Goal: Transaction & Acquisition: Purchase product/service

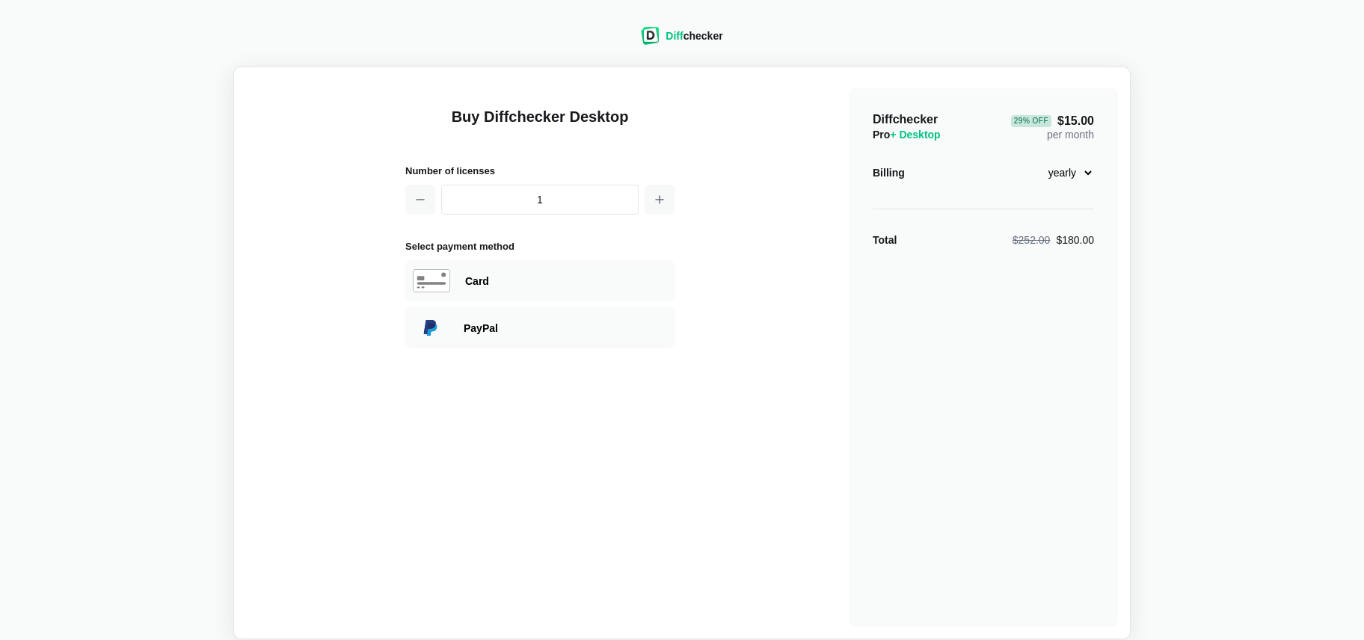
click at [1089, 171] on select "monthly yearly" at bounding box center [1062, 172] width 64 height 25
click at [657, 33] on img at bounding box center [650, 36] width 19 height 18
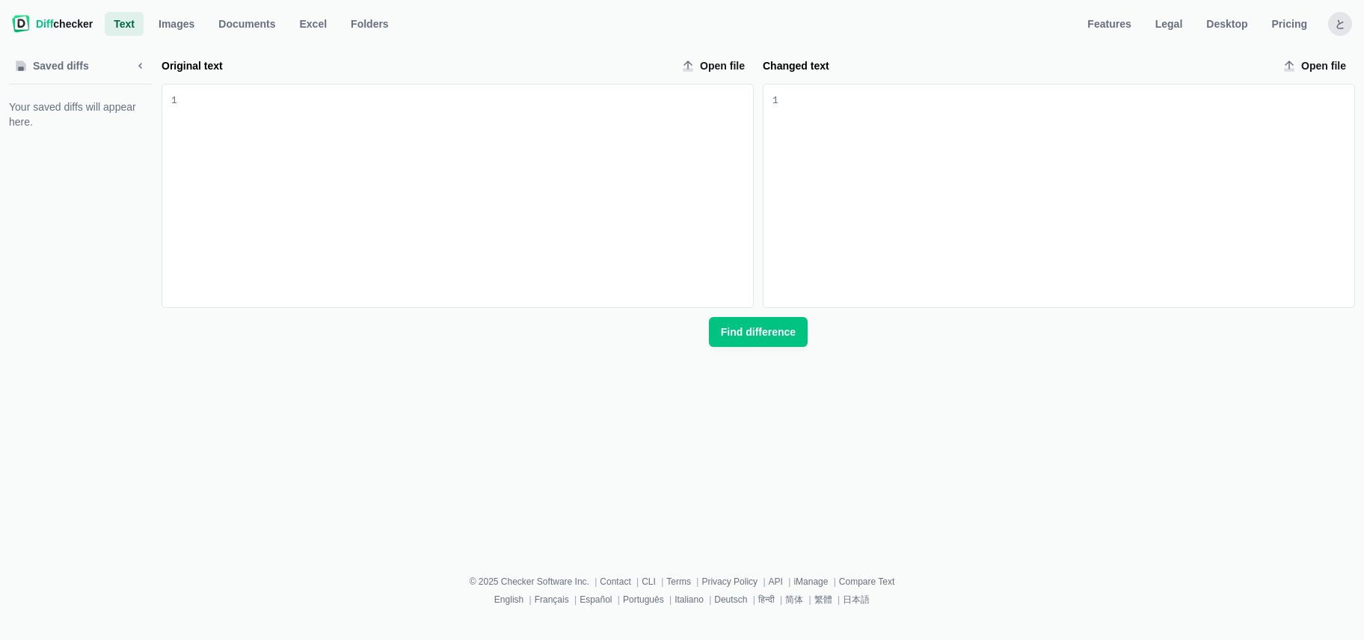
click at [1340, 19] on div "と" at bounding box center [1340, 24] width 24 height 24
click at [1143, 389] on div "Saved diffs Your saved diffs will appear here. Original text Open file 9 1 Chan…" at bounding box center [682, 295] width 1346 height 512
click at [1337, 28] on div "と" at bounding box center [1340, 24] width 24 height 24
click at [1283, 100] on link "Account Settings" at bounding box center [1282, 101] width 129 height 24
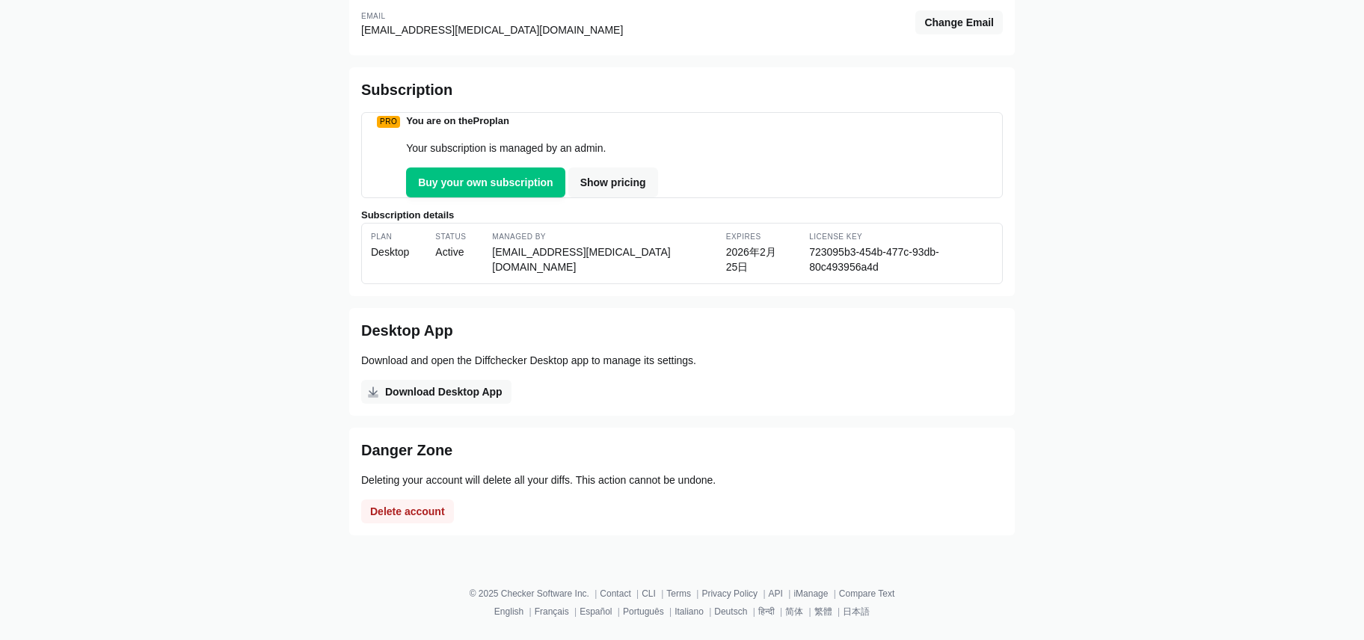
scroll to position [191, 0]
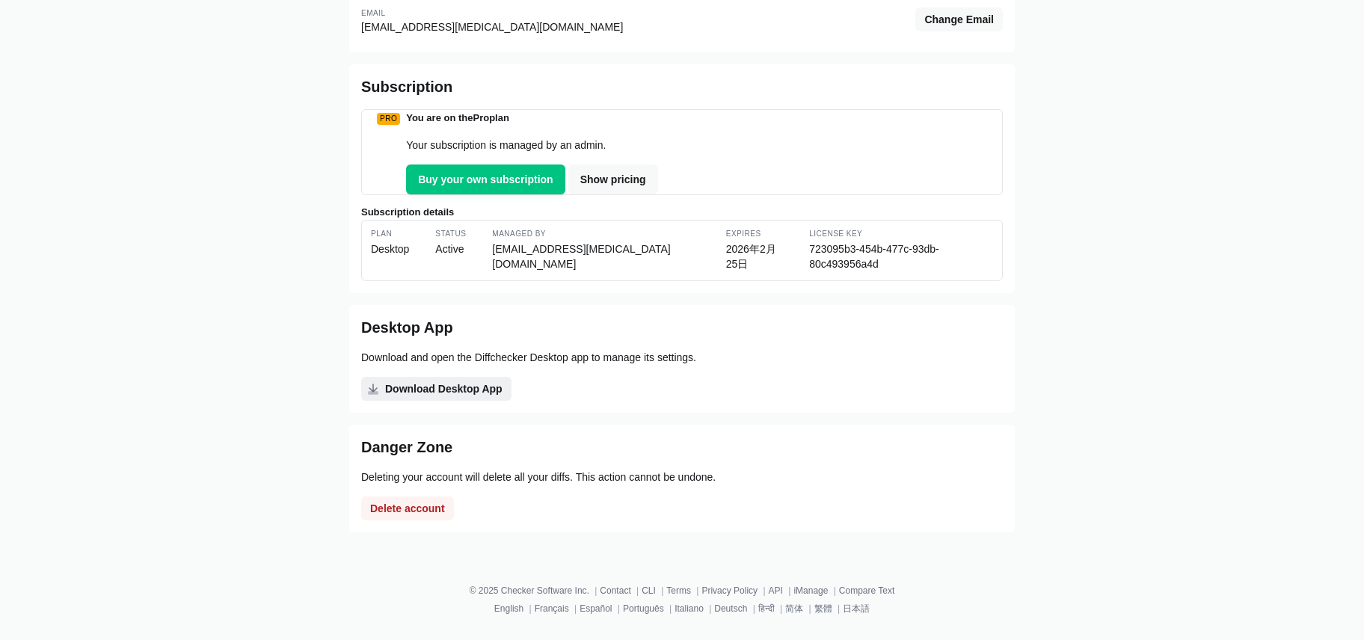
click at [463, 388] on span "Download Desktop App" at bounding box center [443, 388] width 123 height 15
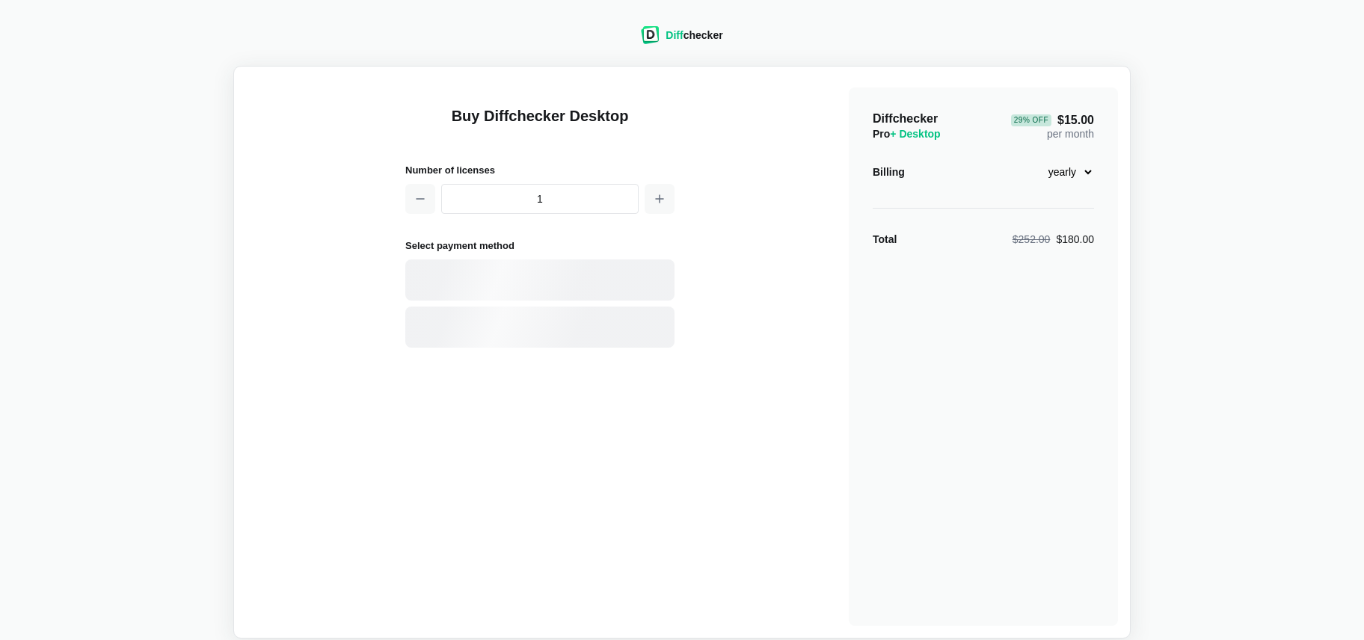
scroll to position [4, 0]
click at [1075, 171] on select "monthly yearly" at bounding box center [1062, 168] width 64 height 25
click at [916, 132] on span "+ Desktop" at bounding box center [915, 132] width 50 height 12
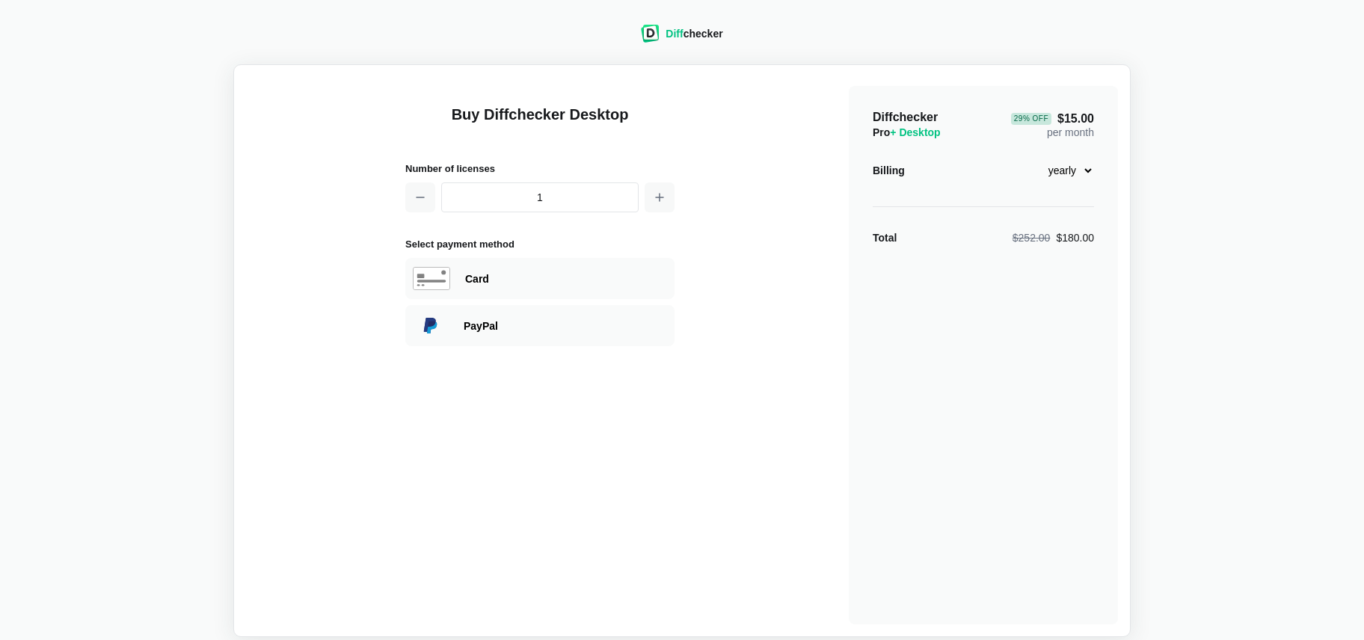
click at [933, 132] on span "+ Desktop" at bounding box center [915, 132] width 50 height 12
click at [880, 135] on span "Pro + Desktop" at bounding box center [907, 133] width 68 height 12
click at [1085, 176] on select "monthly yearly" at bounding box center [1062, 172] width 64 height 25
click at [687, 34] on div "Diff checker" at bounding box center [694, 35] width 57 height 15
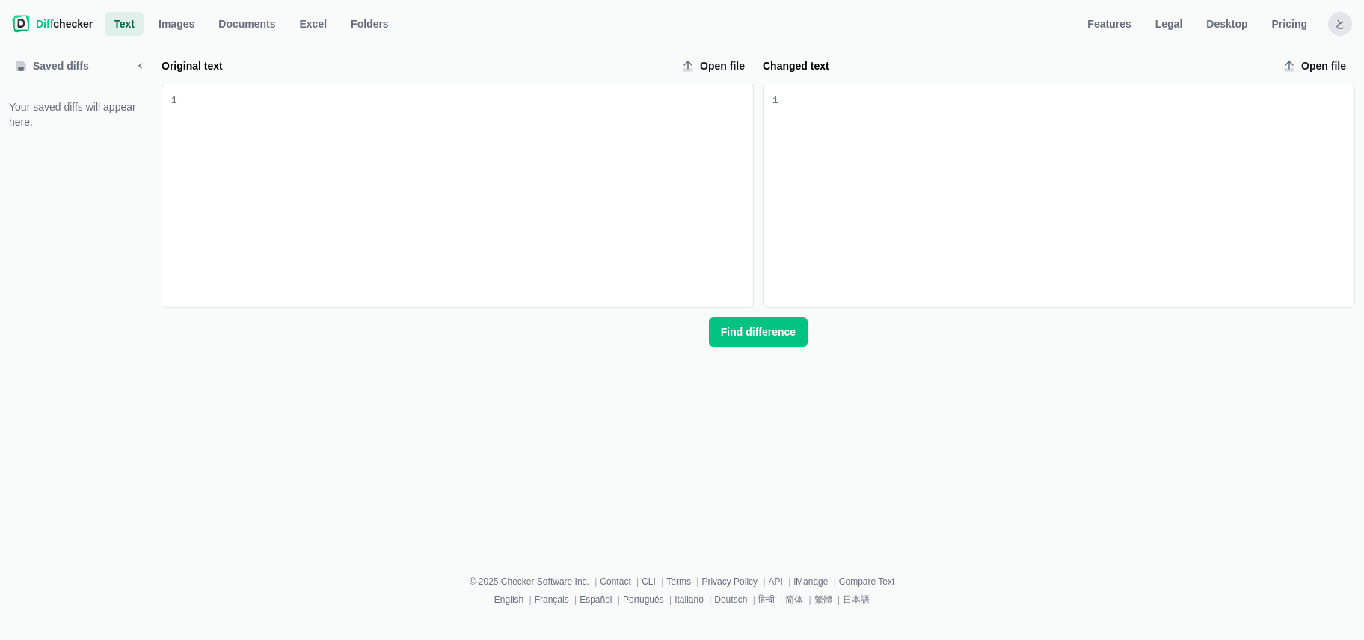
click at [384, 64] on label "Original text" at bounding box center [416, 65] width 509 height 15
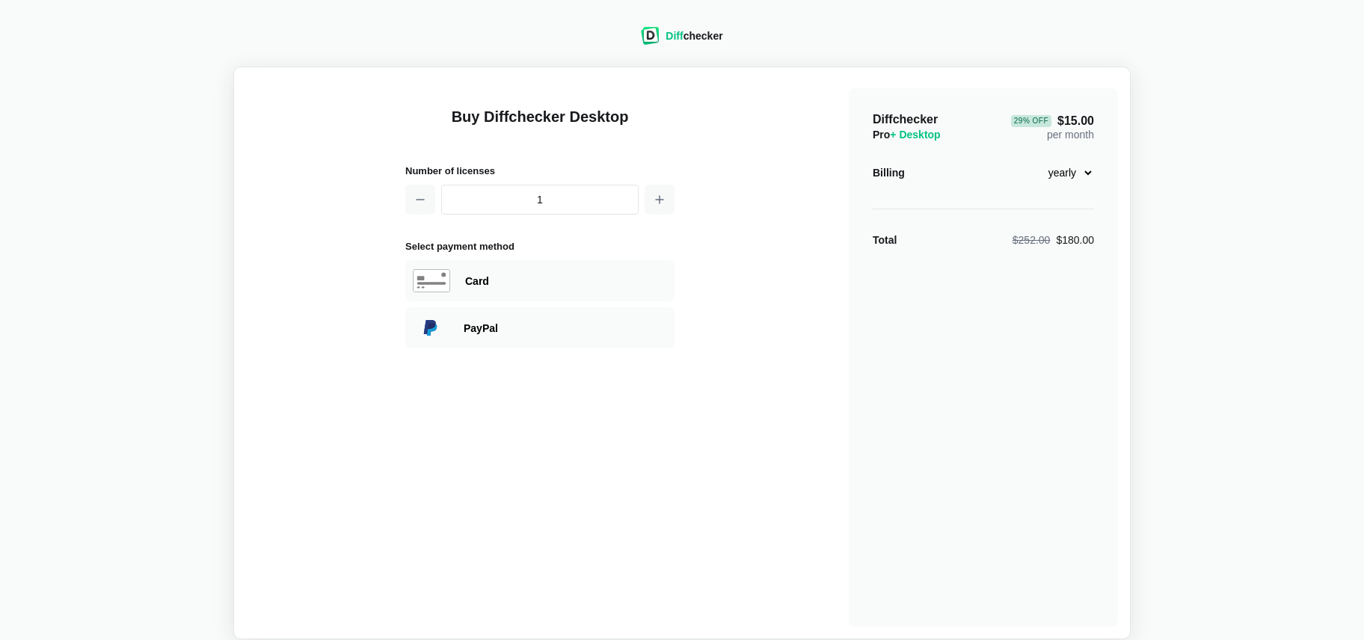
click at [704, 37] on div "Diff checker" at bounding box center [694, 35] width 57 height 15
click at [697, 36] on div "Diff checker" at bounding box center [694, 35] width 57 height 15
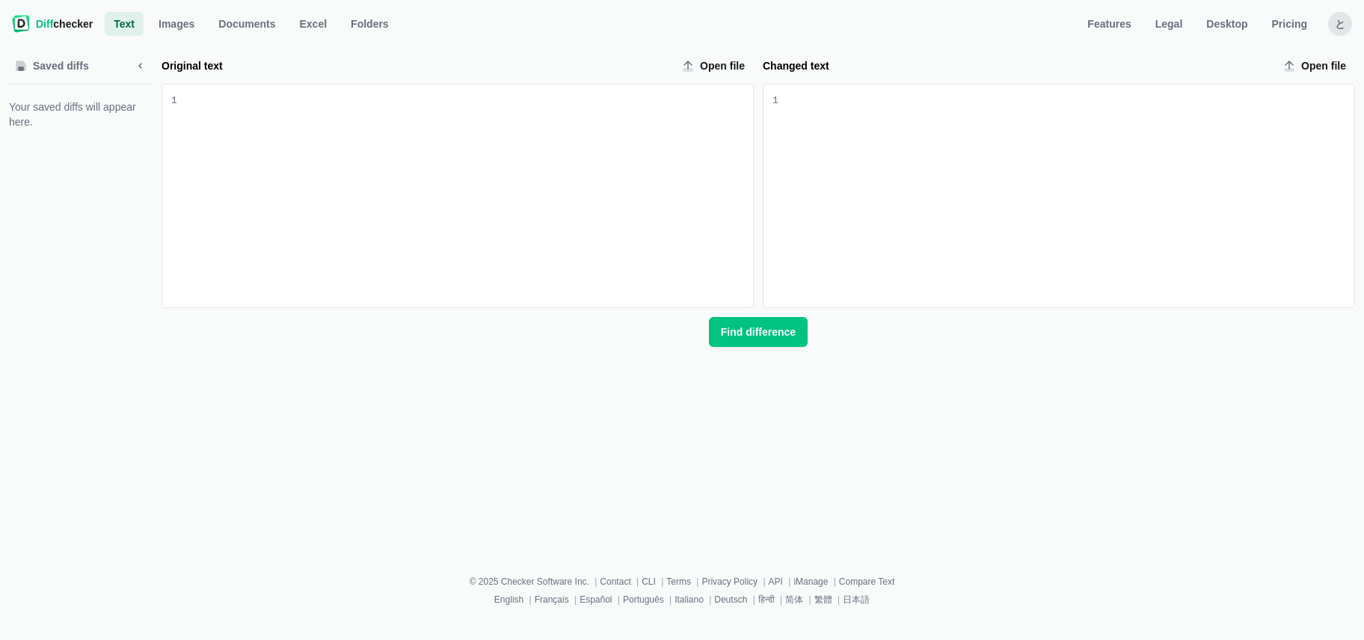
click at [47, 22] on span "Diff" at bounding box center [44, 24] width 17 height 12
click at [1341, 25] on div "と" at bounding box center [1340, 24] width 24 height 24
click at [1267, 124] on link "Saved Diffs" at bounding box center [1282, 128] width 129 height 24
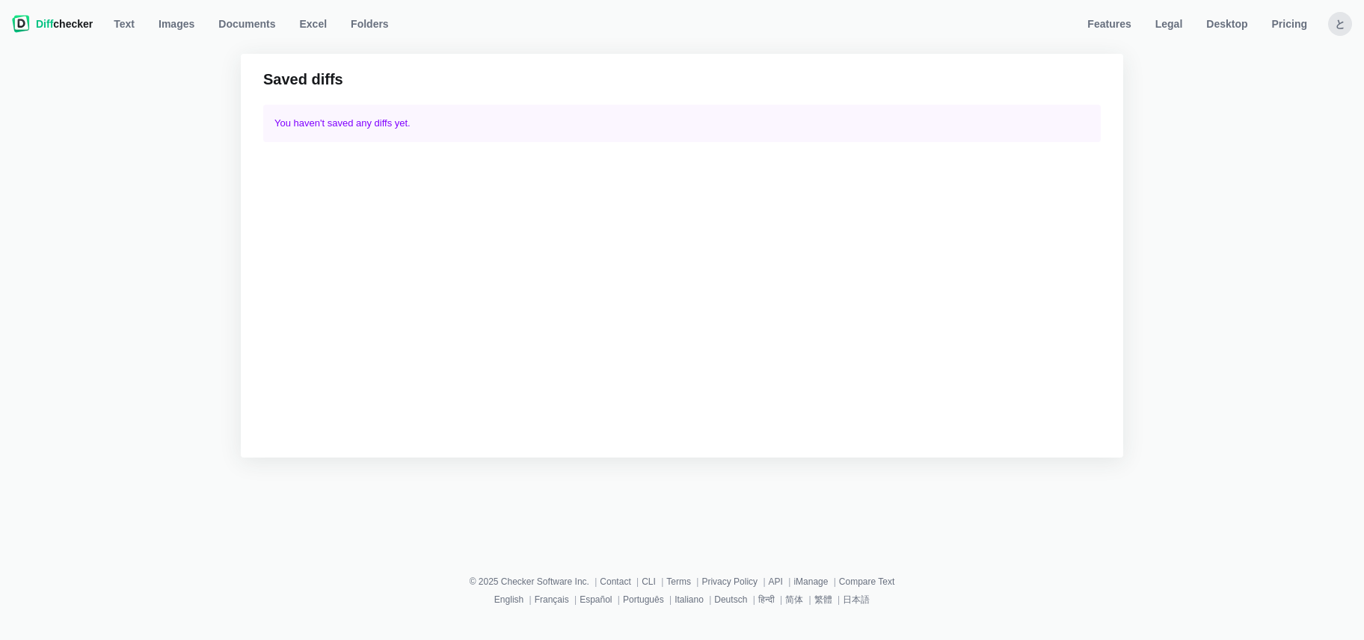
click at [1338, 23] on div "と" at bounding box center [1340, 24] width 24 height 24
click at [1281, 102] on link "Account Settings" at bounding box center [1282, 101] width 129 height 24
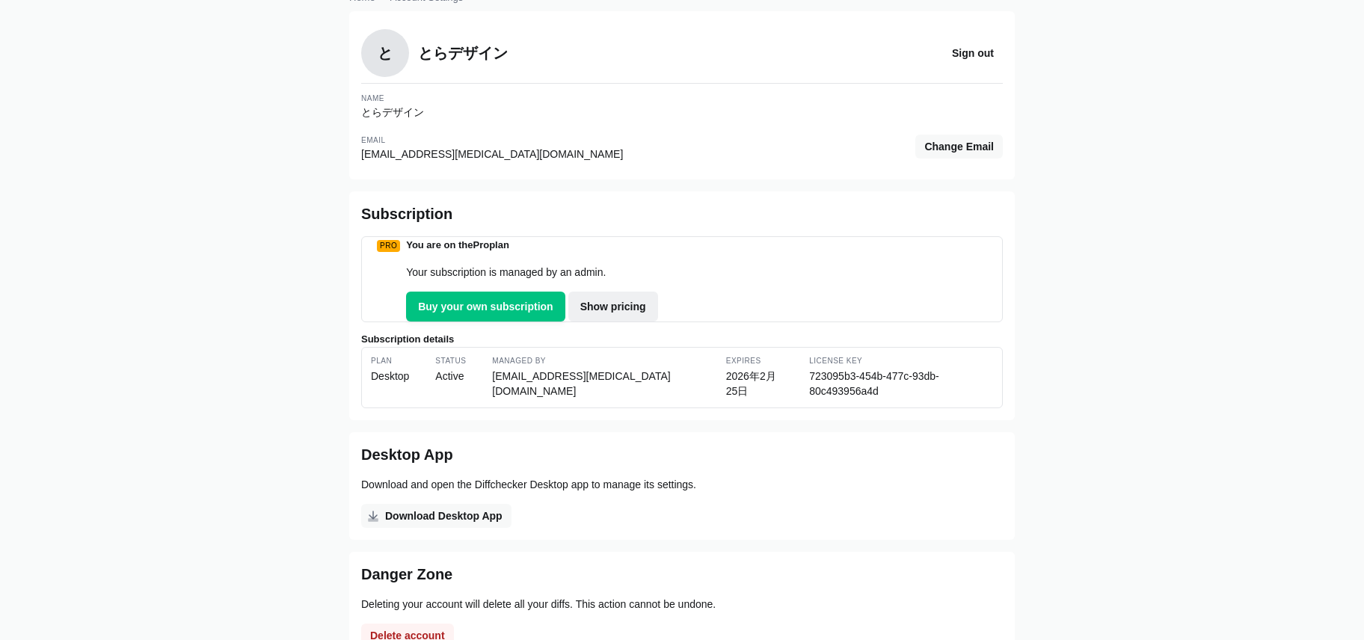
scroll to position [61, 0]
click at [631, 316] on span "Show pricing" at bounding box center [613, 308] width 72 height 15
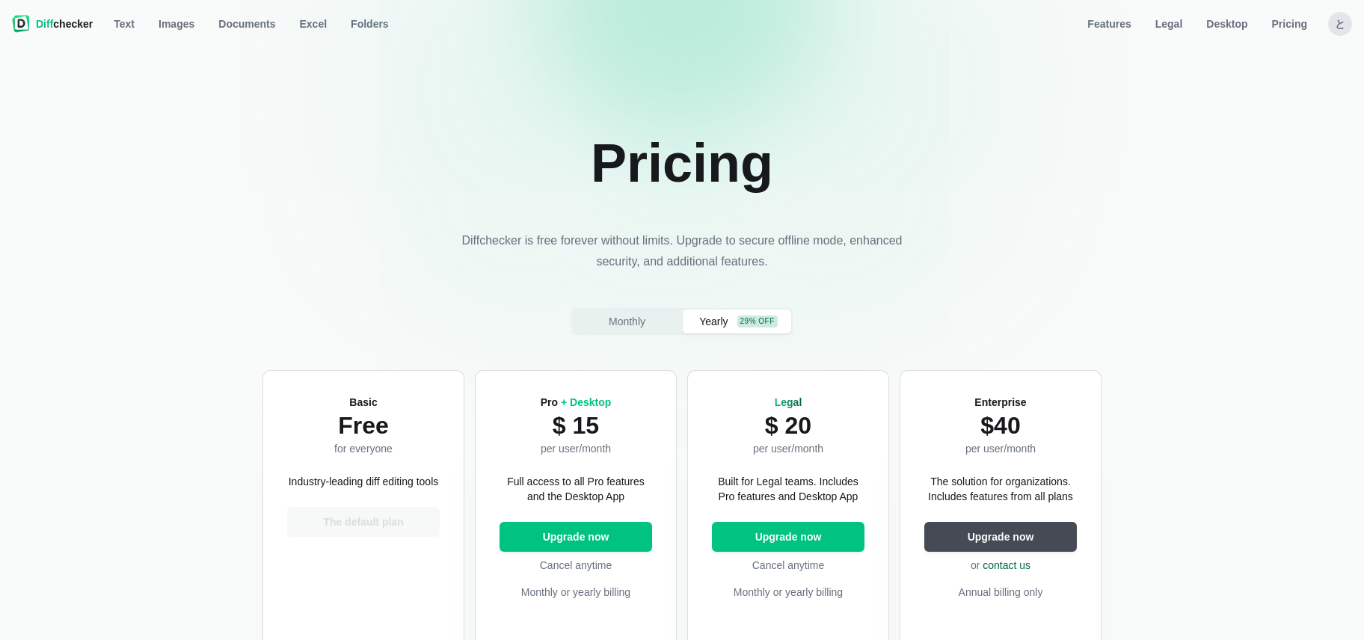
scroll to position [2, 0]
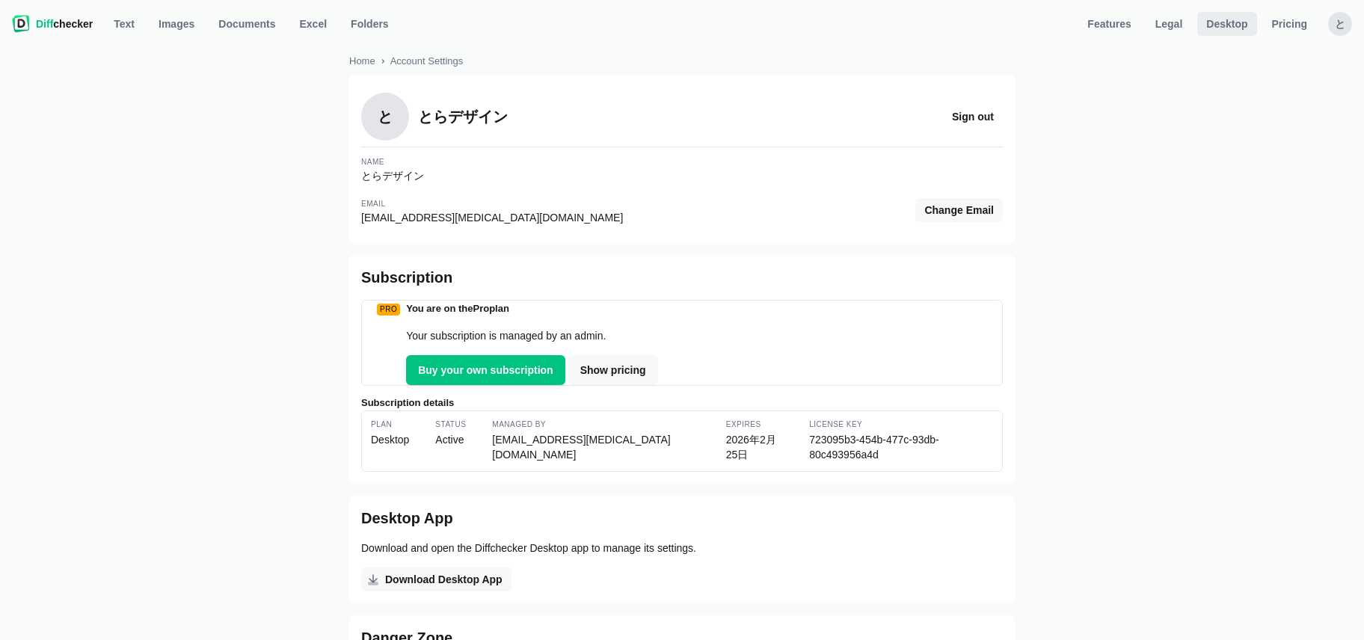
click at [1208, 22] on span "Desktop" at bounding box center [1226, 23] width 47 height 15
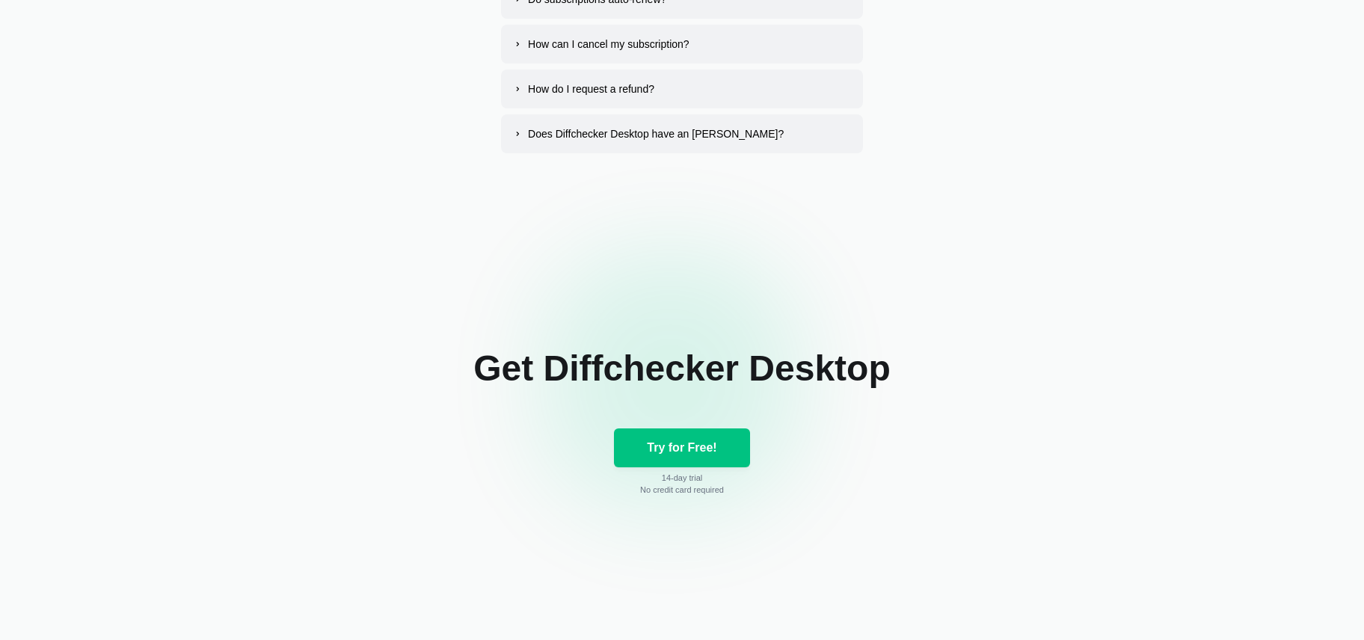
scroll to position [7523, 0]
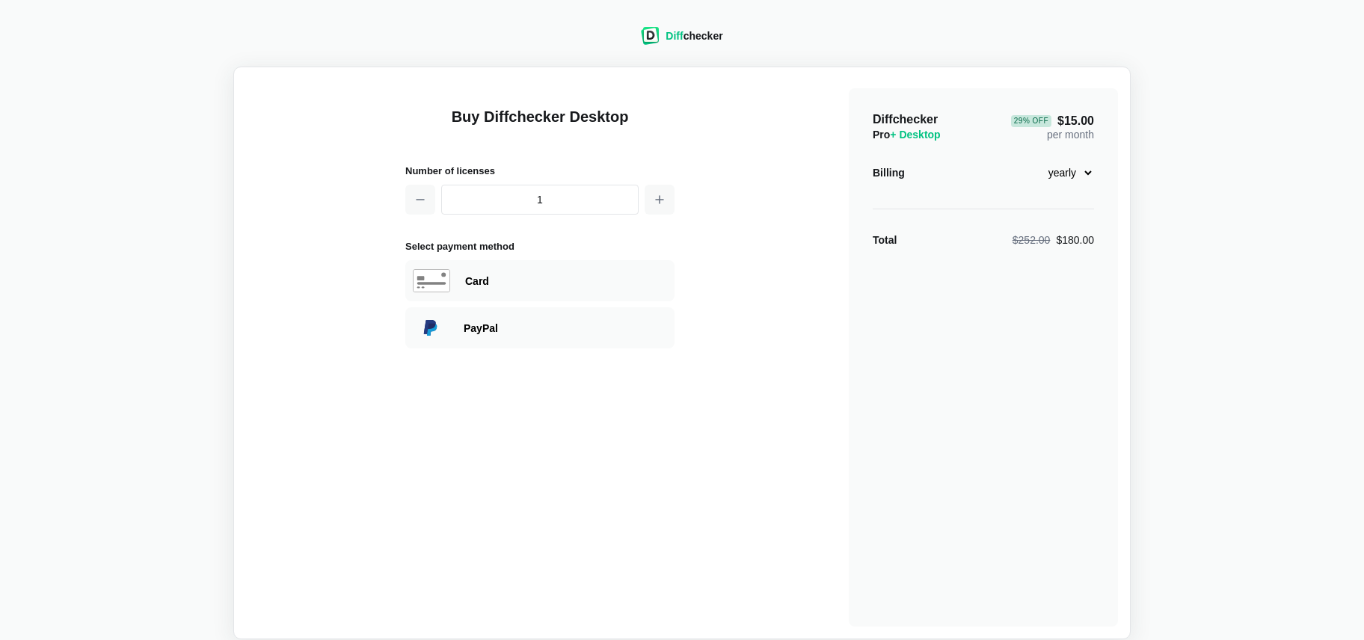
click at [667, 32] on span "Diff" at bounding box center [674, 36] width 17 height 12
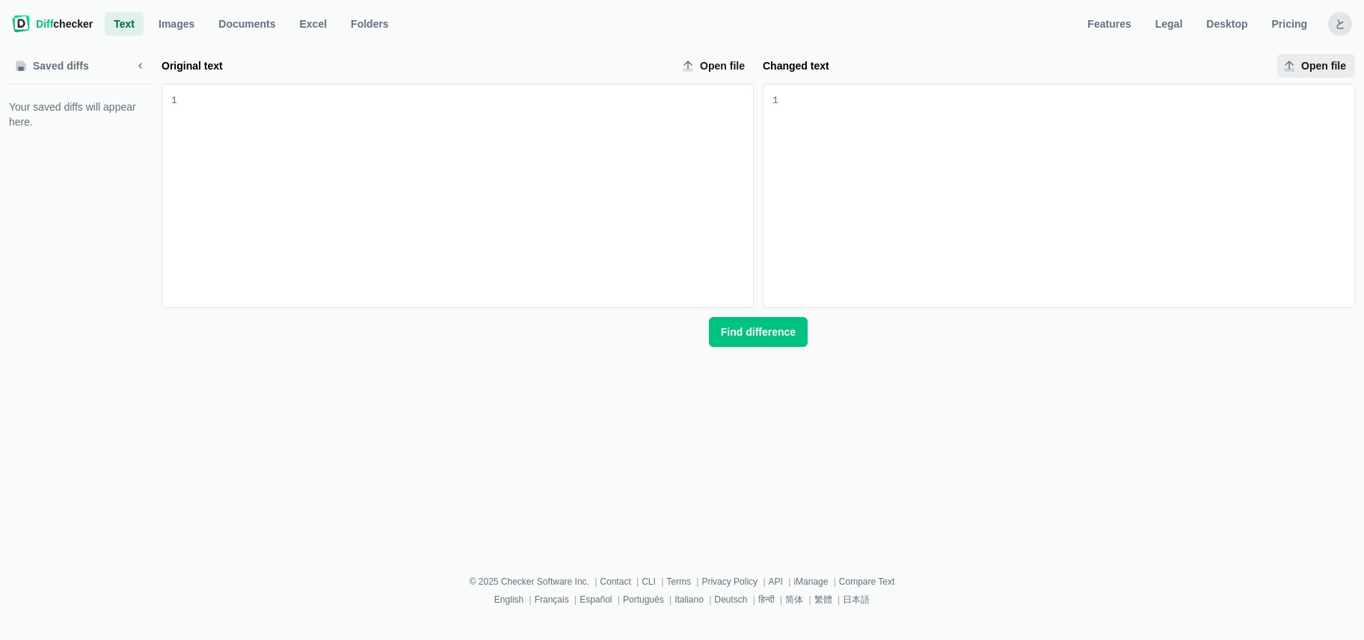
click at [1313, 66] on span "Open file" at bounding box center [1323, 65] width 51 height 15
click at [1313, 66] on input "Open file" at bounding box center [1317, 66] width 78 height 24
click at [1174, 20] on span "Legal" at bounding box center [1170, 23] width 34 height 15
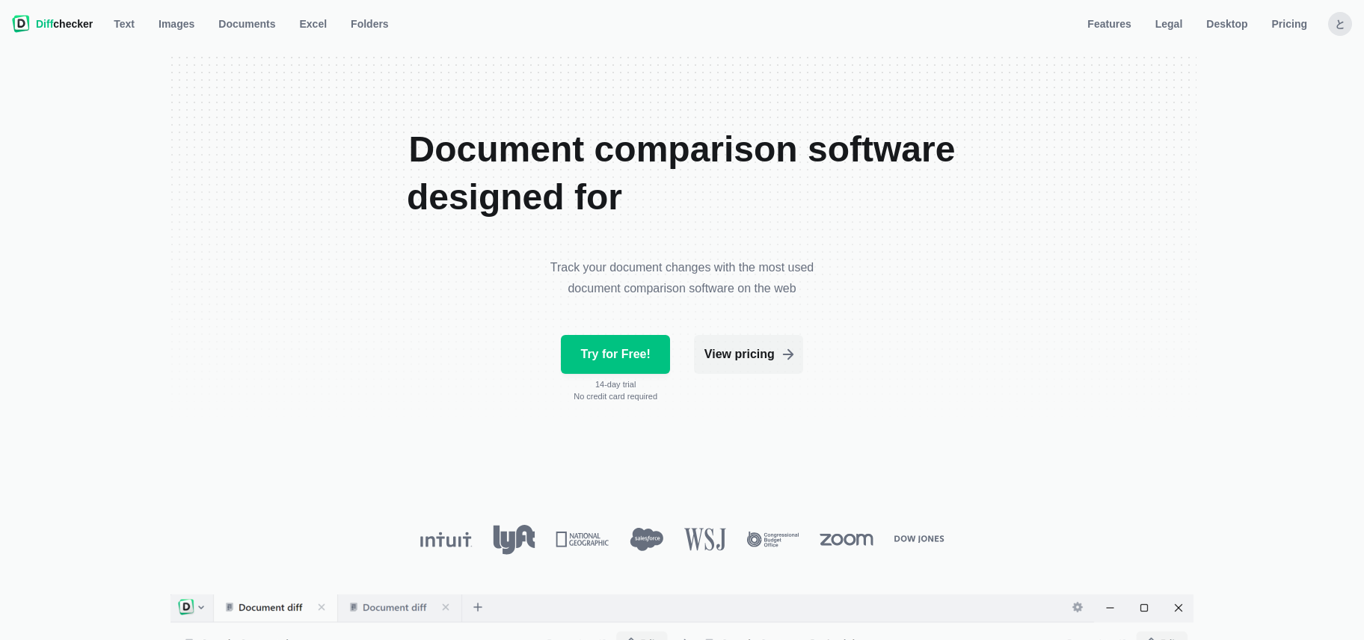
click at [432, 380] on section "Document comparison software designed for legal professionals Track your docume…" at bounding box center [682, 324] width 1028 height 541
click at [714, 348] on span "View pricing" at bounding box center [740, 354] width 76 height 15
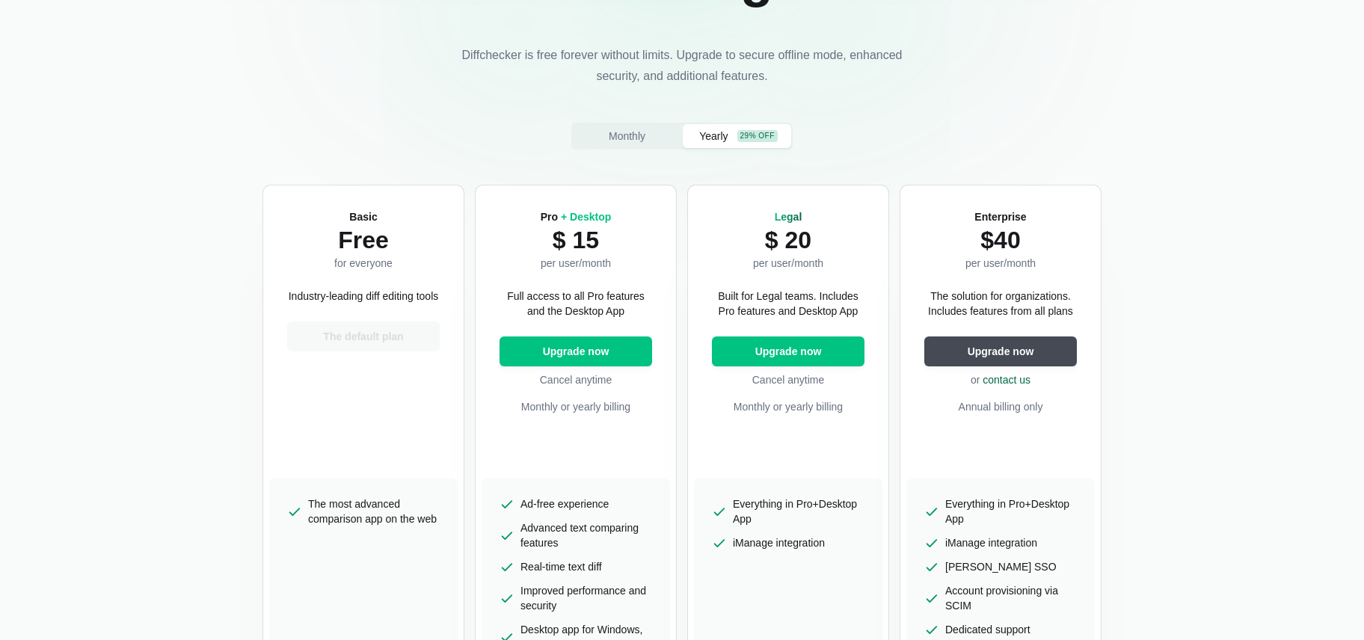
scroll to position [191, 0]
